Goal: Information Seeking & Learning: Understand process/instructions

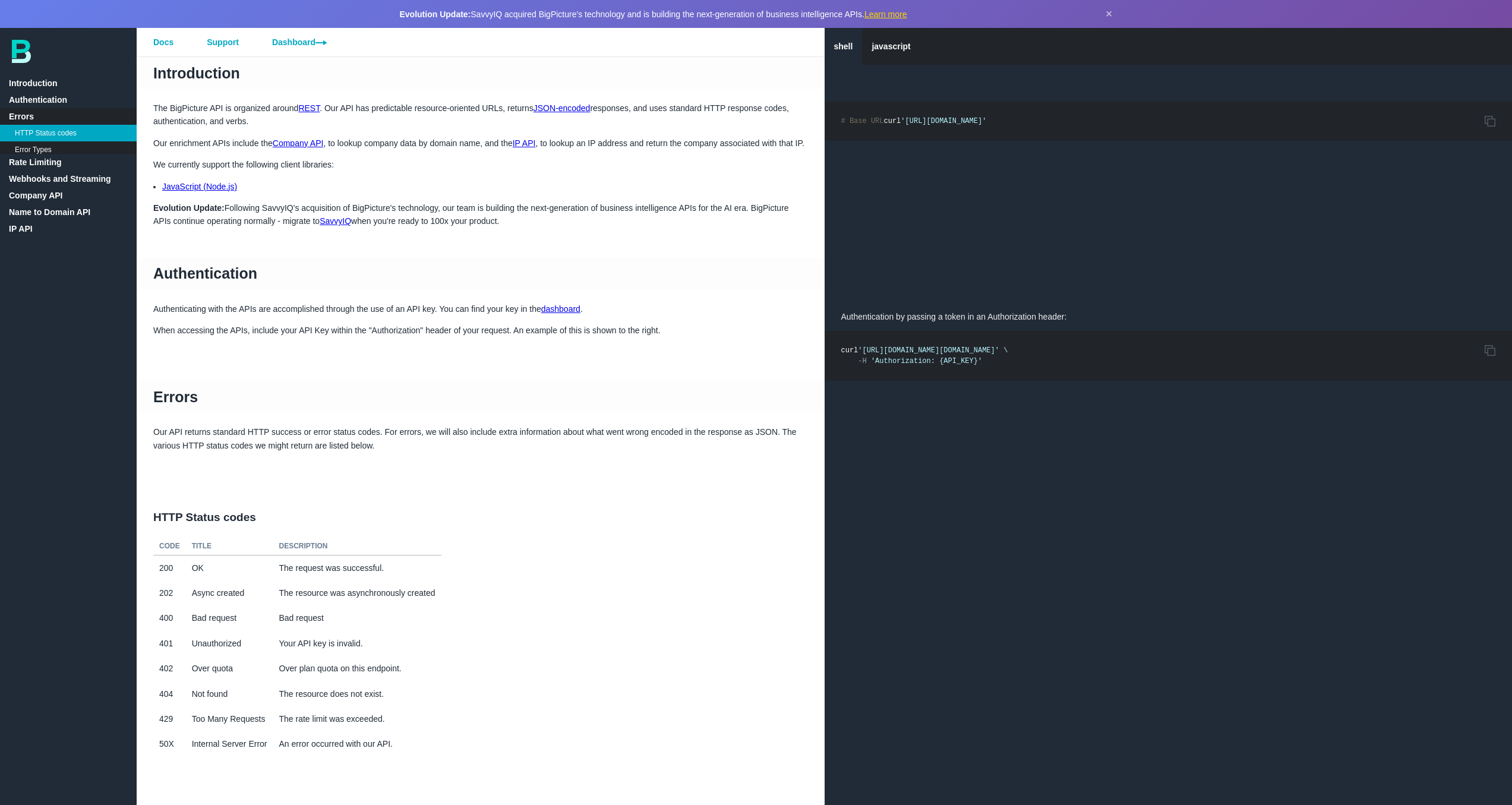
scroll to position [580, 0]
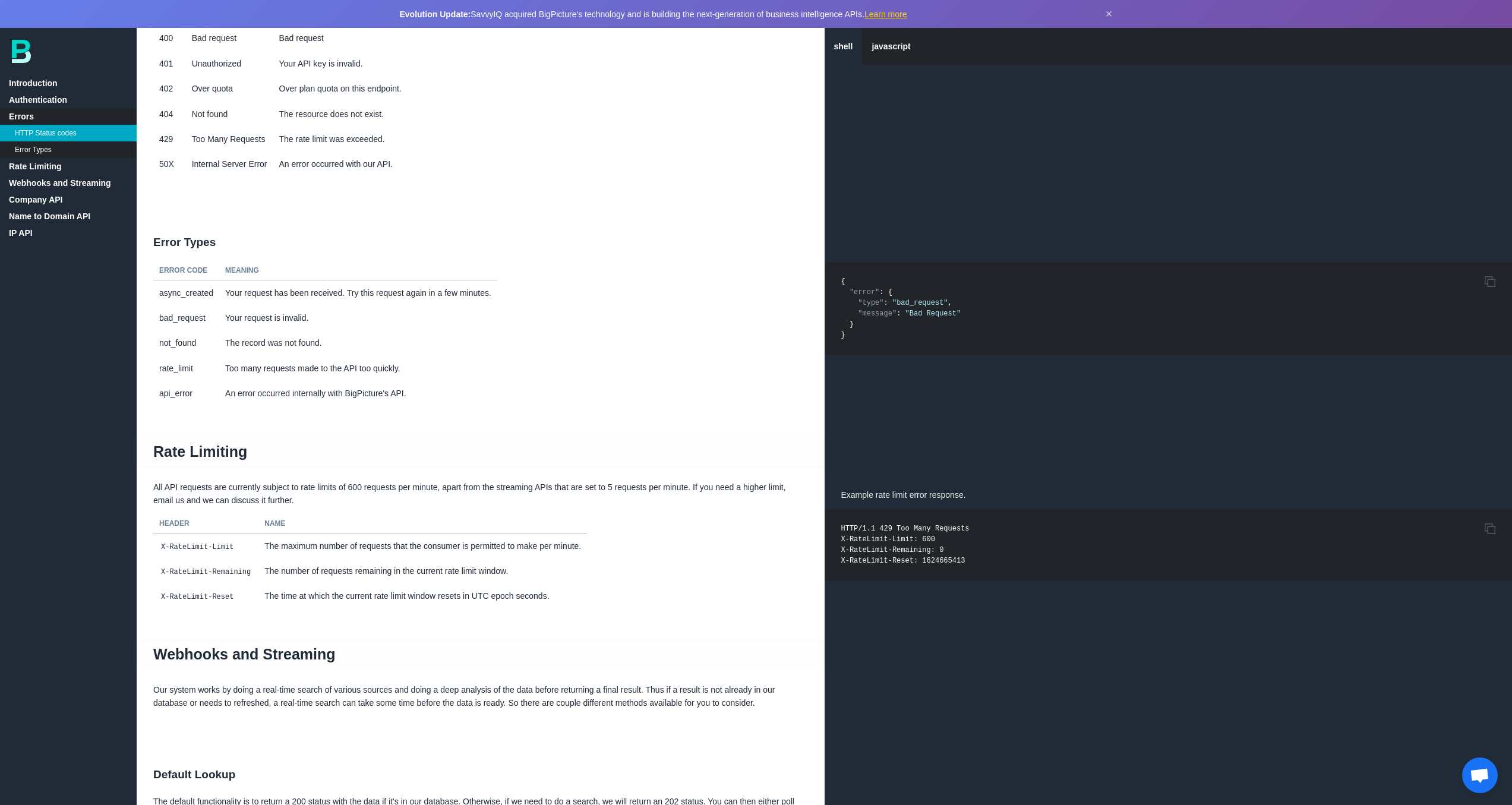
click at [34, 194] on link "Company API" at bounding box center [68, 200] width 136 height 16
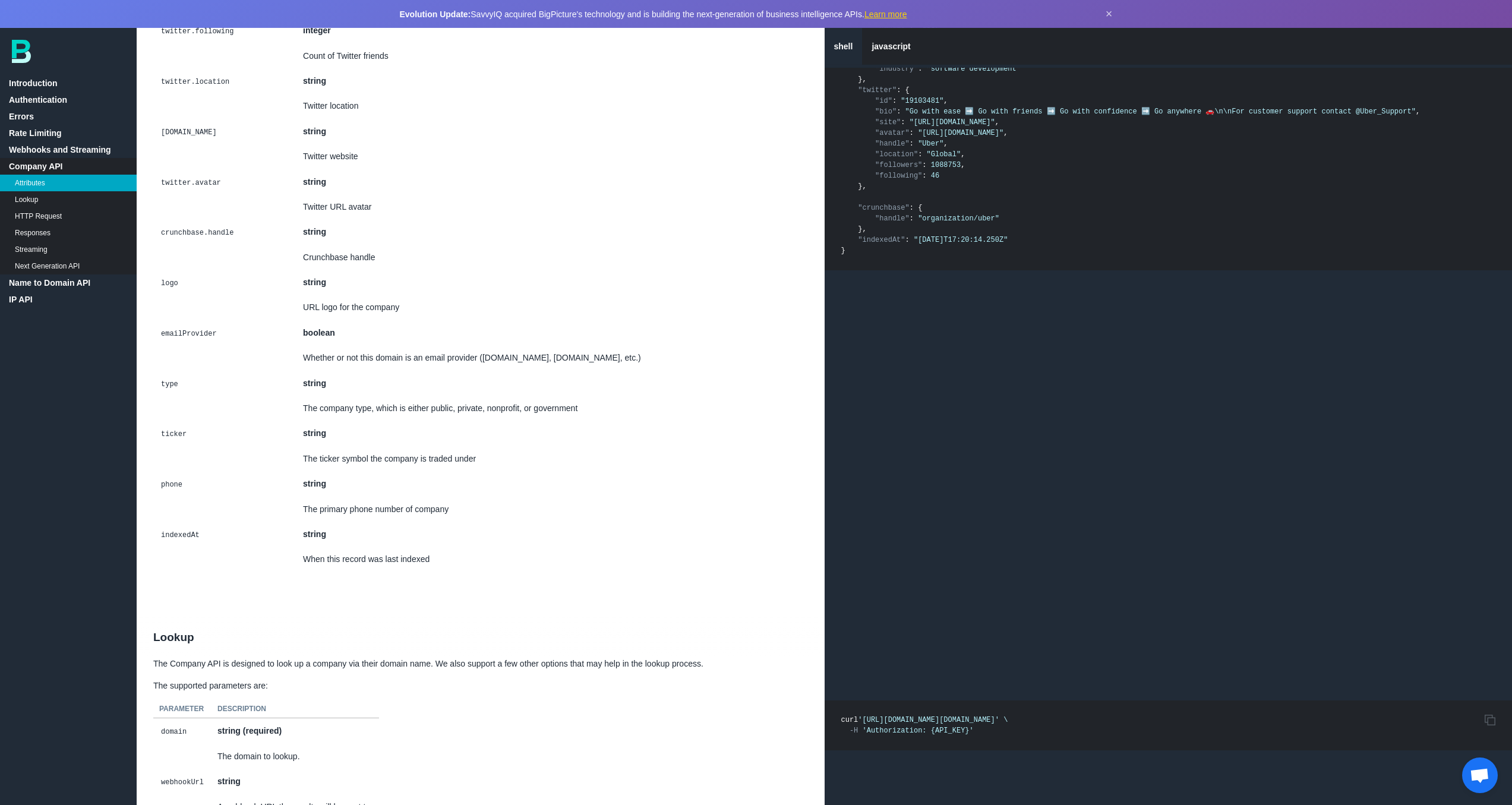
scroll to position [4329, 0]
click at [170, 296] on code "logo" at bounding box center [169, 289] width 21 height 12
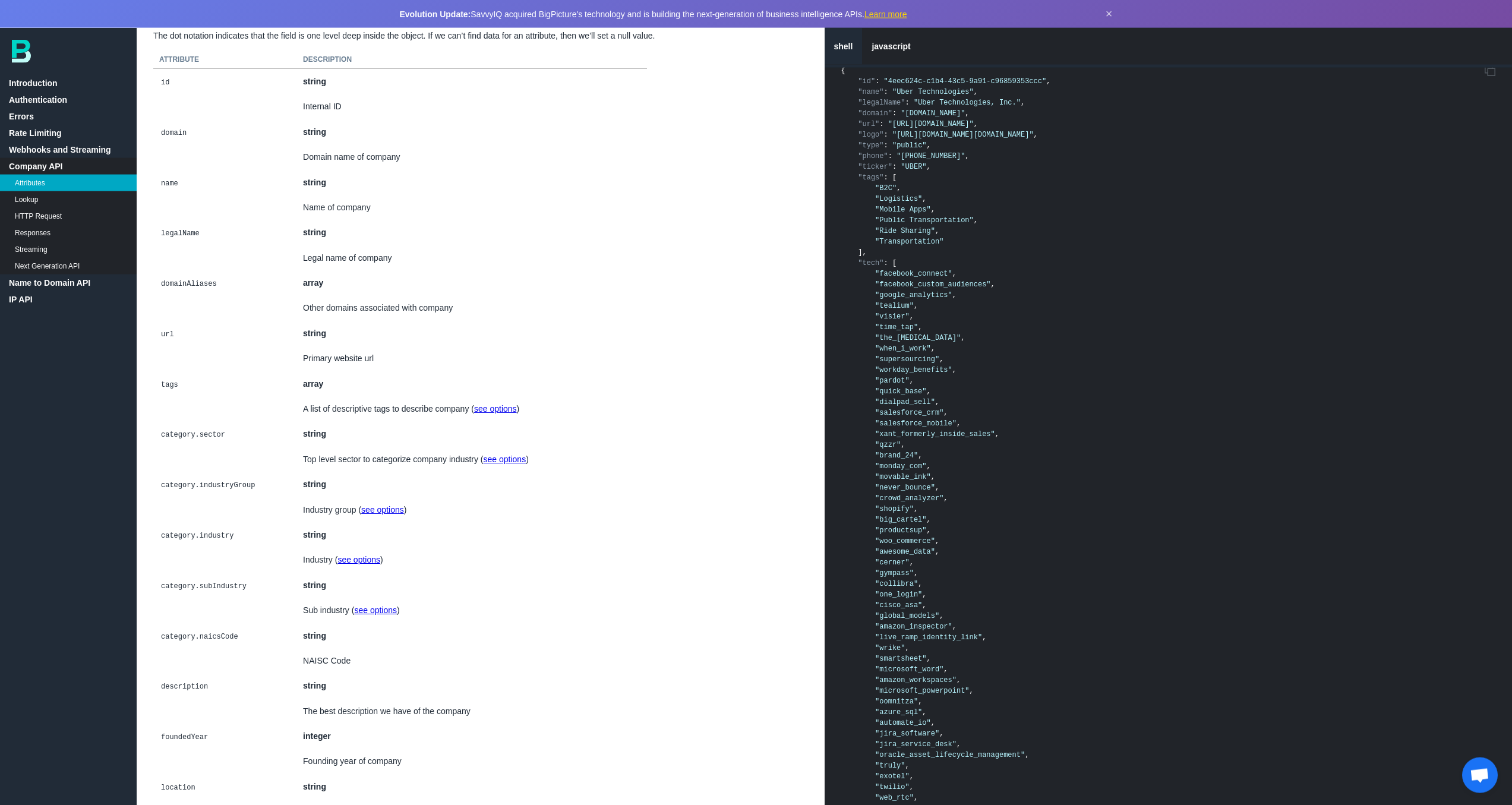
scroll to position [2267, 0]
drag, startPoint x: 1066, startPoint y: 154, endPoint x: 898, endPoint y: 158, distance: 168.0
click at [898, 142] on span ""[URL][DOMAIN_NAME][DOMAIN_NAME]"" at bounding box center [963, 138] width 141 height 8
copy span "[URL][DOMAIN_NAME][DOMAIN_NAME]"
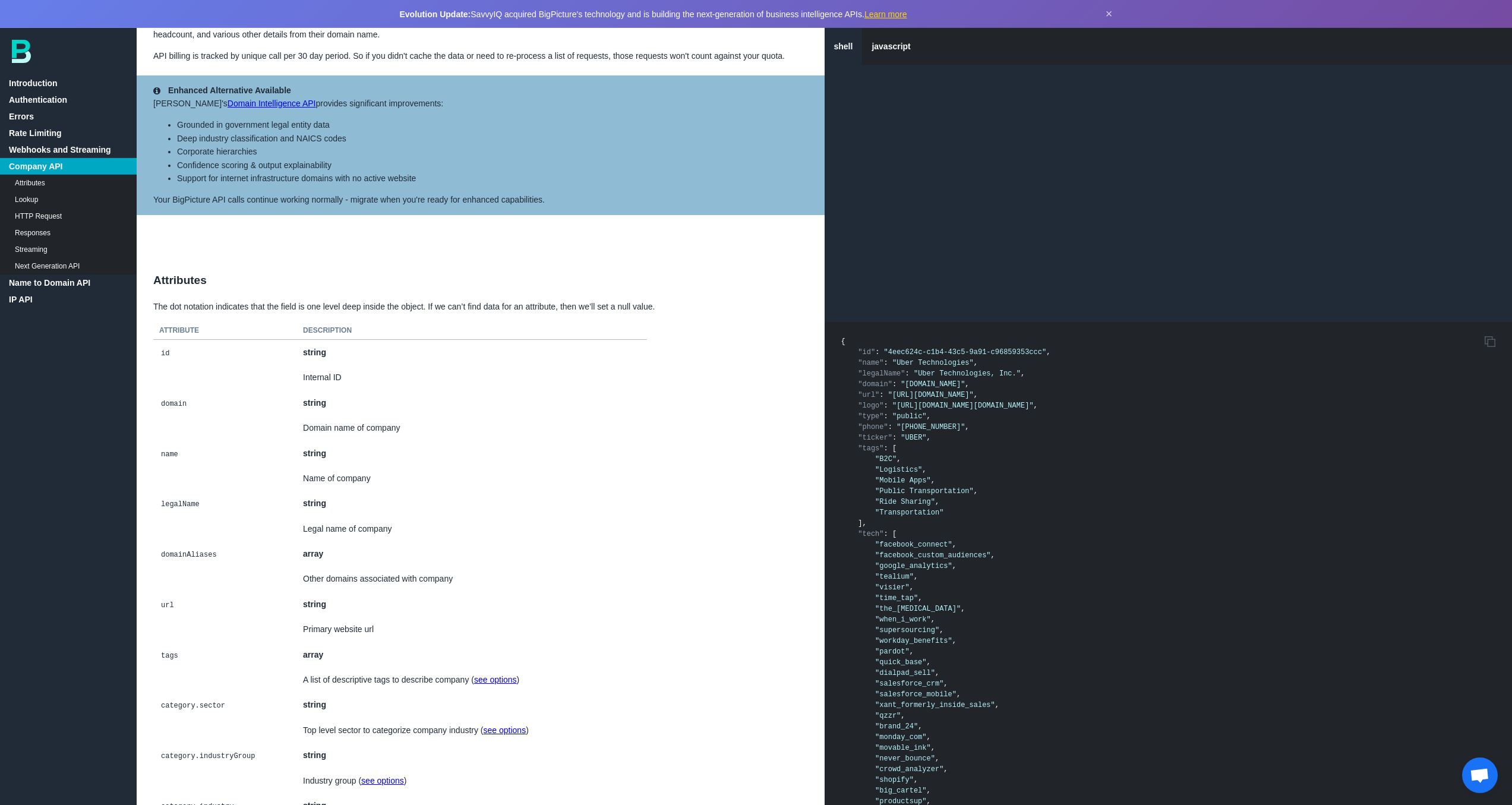
scroll to position [1944, 0]
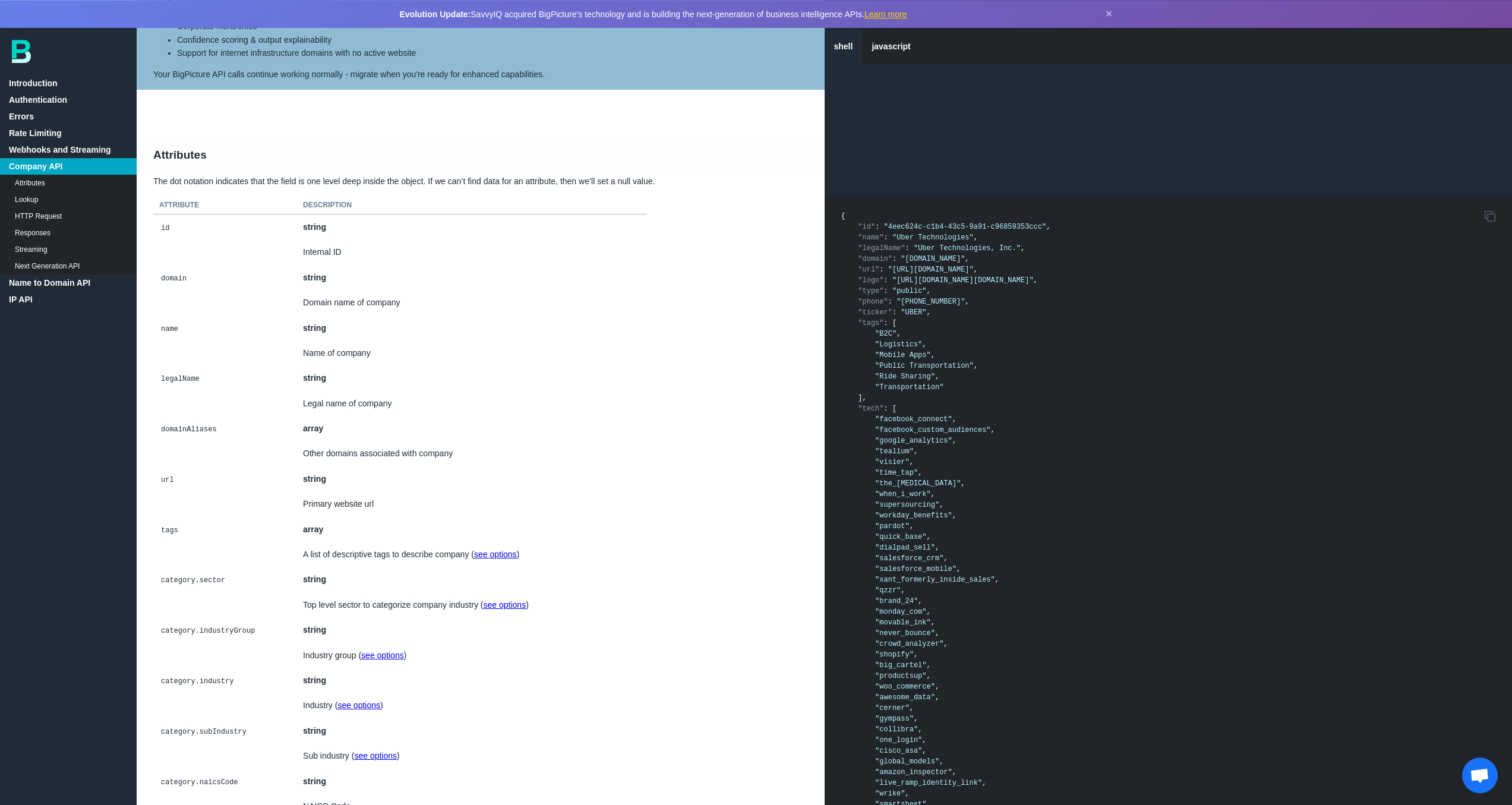
scroll to position [1954, 0]
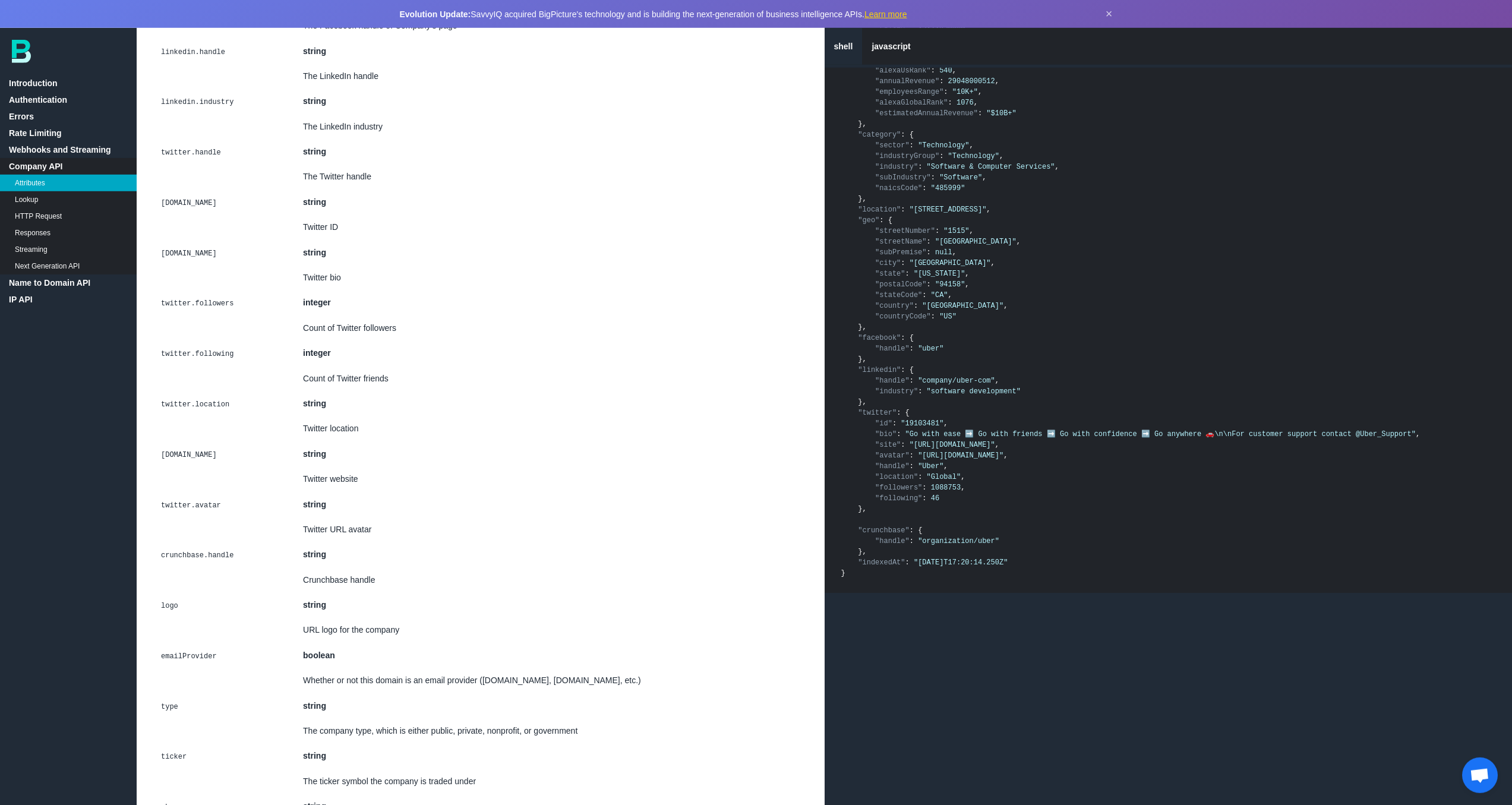
scroll to position [4015, 0]
drag, startPoint x: 1249, startPoint y: 470, endPoint x: 922, endPoint y: 470, distance: 327.0
click at [922, 457] on span ""[URL][DOMAIN_NAME]"" at bounding box center [961, 453] width 86 height 8
copy span "[URL][DOMAIN_NAME]"
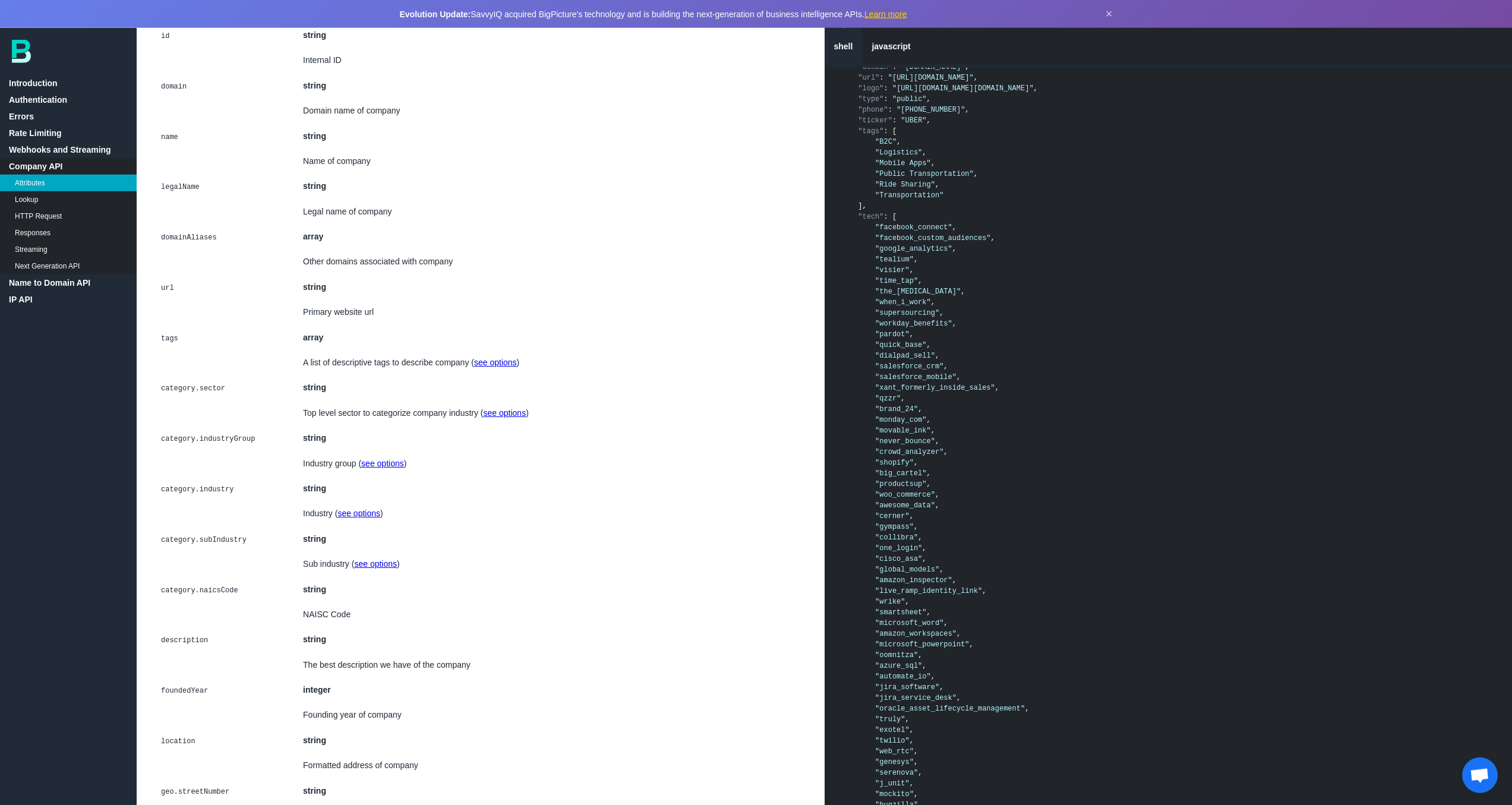
scroll to position [1944, 0]
